Goal: Information Seeking & Learning: Learn about a topic

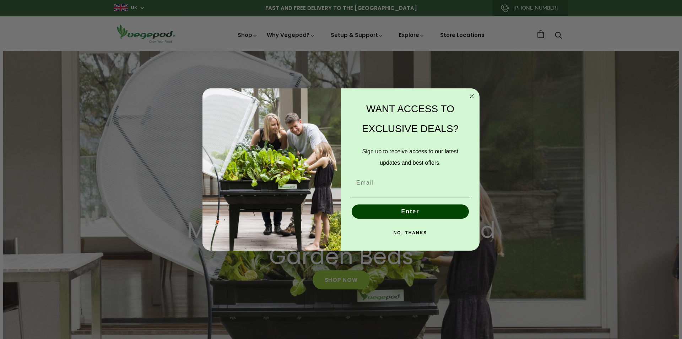
click at [473, 96] on circle "Close dialog" at bounding box center [472, 96] width 8 height 8
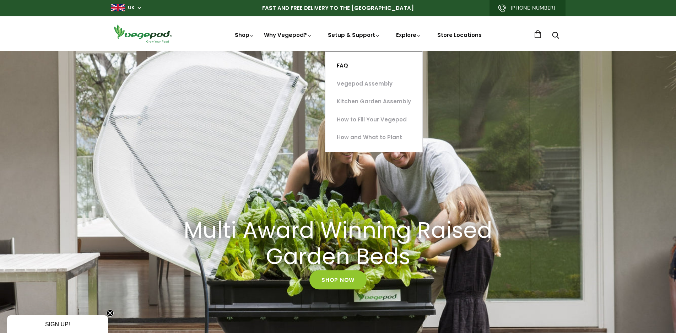
click at [348, 65] on link "FAQ" at bounding box center [373, 66] width 97 height 18
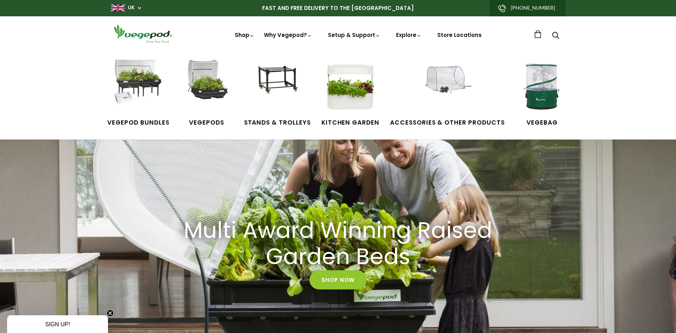
click at [251, 39] on link "Shop" at bounding box center [245, 44] width 20 height 27
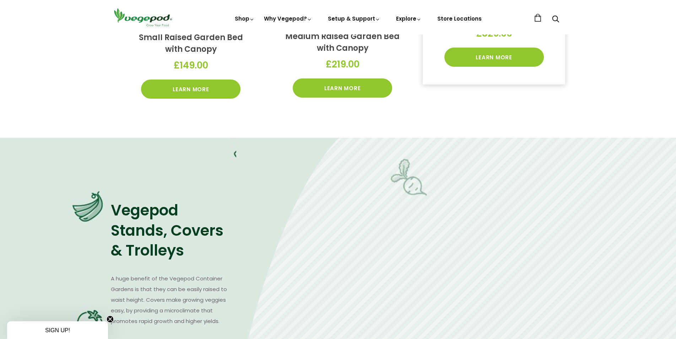
scroll to position [181, 0]
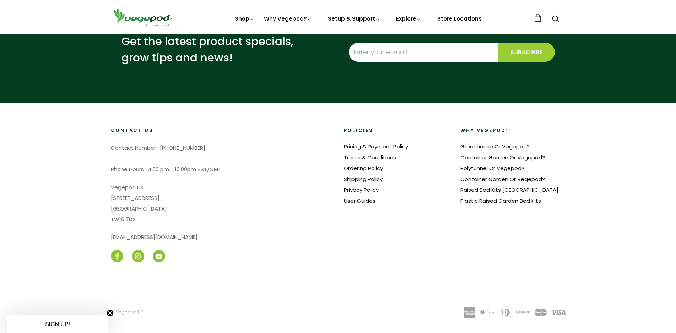
scroll to position [0, 979]
